Goal: Ask a question: Seek information or help from site administrators or community

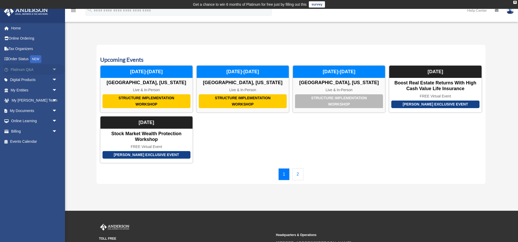
click at [54, 68] on span "arrow_drop_down" at bounding box center [57, 69] width 10 height 11
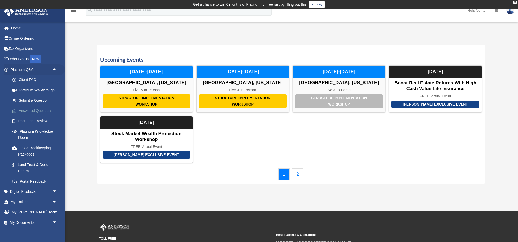
click at [29, 110] on link "Answered Questions" at bounding box center [36, 110] width 58 height 10
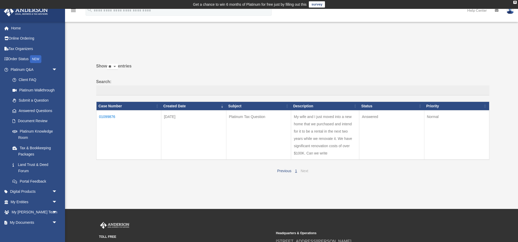
click at [305, 169] on link "Next" at bounding box center [305, 170] width 8 height 4
click at [107, 116] on td "01099876" at bounding box center [128, 134] width 65 height 49
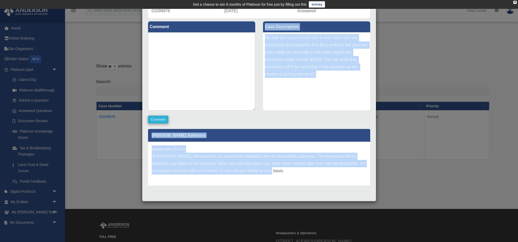
drag, startPoint x: 263, startPoint y: 171, endPoint x: 159, endPoint y: 119, distance: 115.8
click at [159, 119] on div "Comment Comment Case Description" at bounding box center [259, 102] width 230 height 169
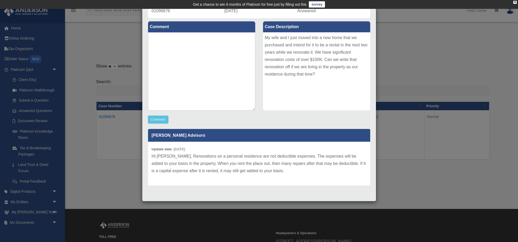
click at [115, 172] on div "Case Detail × Platinum Tax Question Case Number 01099876 Created Date September…" at bounding box center [259, 121] width 518 height 242
